Goal: Task Accomplishment & Management: Use online tool/utility

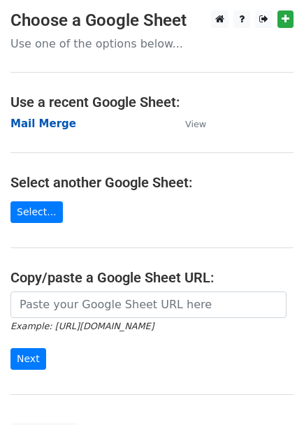
click at [62, 123] on strong "Mail Merge" at bounding box center [43, 124] width 66 height 13
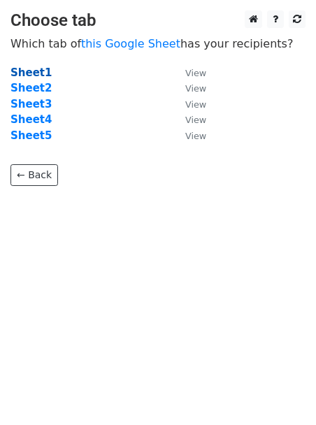
click at [24, 71] on strong "Sheet1" at bounding box center [30, 72] width 41 height 13
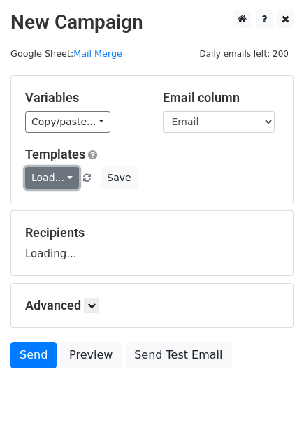
click at [54, 181] on link "Load..." at bounding box center [52, 178] width 54 height 22
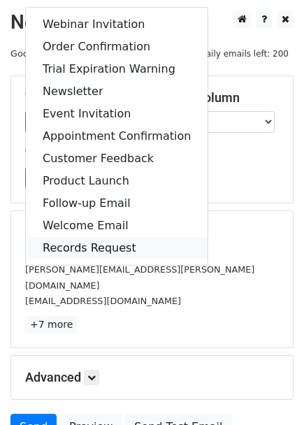
click at [62, 249] on link "Records Request" at bounding box center [117, 248] width 182 height 22
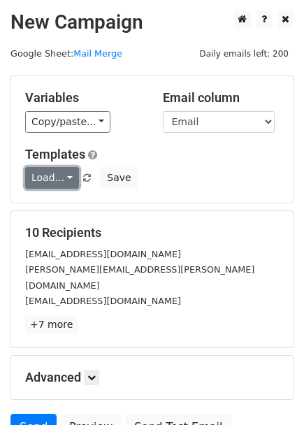
click at [52, 178] on link "Load..." at bounding box center [52, 178] width 54 height 22
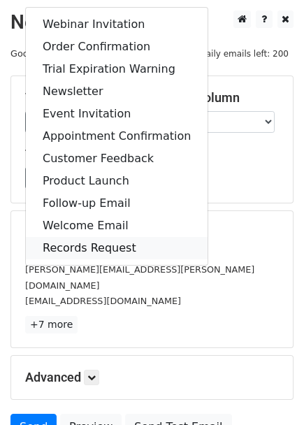
click at [70, 248] on link "Records Request" at bounding box center [117, 248] width 182 height 22
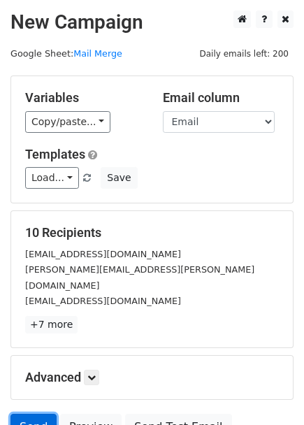
click at [31, 414] on link "Send" at bounding box center [33, 427] width 46 height 27
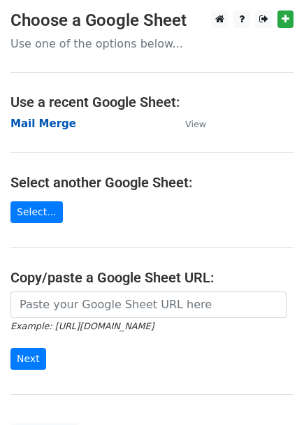
click at [53, 120] on strong "Mail Merge" at bounding box center [43, 124] width 66 height 13
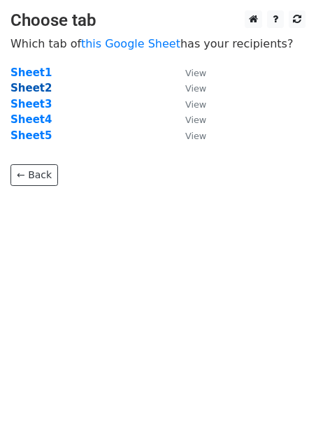
click at [28, 91] on strong "Sheet2" at bounding box center [30, 88] width 41 height 13
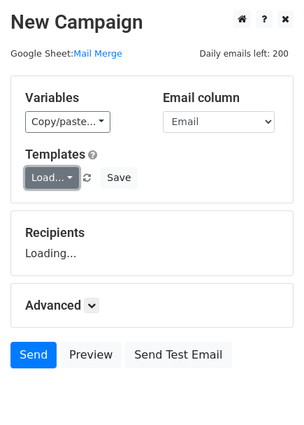
click at [54, 187] on link "Load..." at bounding box center [52, 178] width 54 height 22
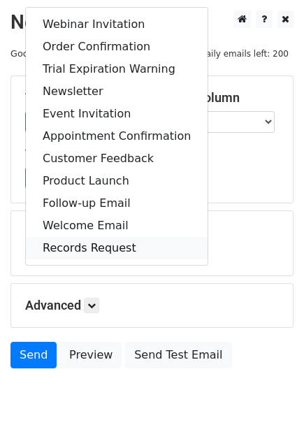
click at [106, 248] on link "Records Request" at bounding box center [117, 248] width 182 height 22
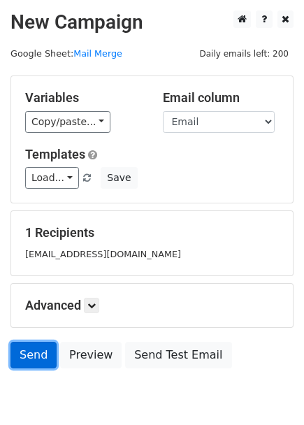
click at [40, 357] on link "Send" at bounding box center [33, 355] width 46 height 27
